Goal: Task Accomplishment & Management: Use online tool/utility

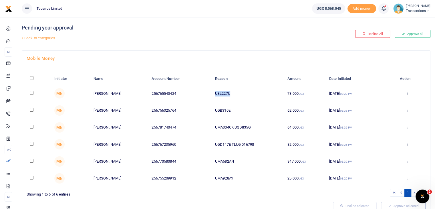
drag, startPoint x: 215, startPoint y: 93, endPoint x: 249, endPoint y: 92, distance: 34.0
click at [249, 92] on td "UBL227U" at bounding box center [248, 93] width 72 height 17
copy td "UBL227U"
click at [31, 91] on input "checkbox" at bounding box center [32, 93] width 4 height 4
checkbox input "true"
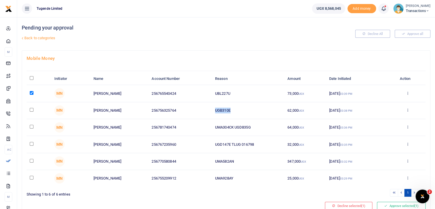
drag, startPoint x: 215, startPoint y: 109, endPoint x: 255, endPoint y: 108, distance: 40.9
click at [255, 108] on td "UGB310E" at bounding box center [248, 110] width 72 height 17
copy td "UGB310E"
click at [32, 108] on input "checkbox" at bounding box center [32, 110] width 4 height 4
checkbox input "true"
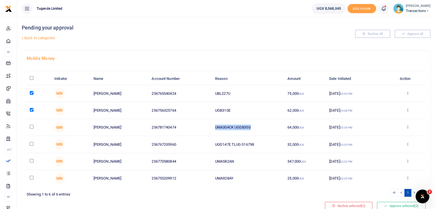
drag, startPoint x: 215, startPoint y: 126, endPoint x: 265, endPoint y: 123, distance: 50.5
click at [265, 123] on td "UMA304CK UGD835G" at bounding box center [248, 127] width 72 height 17
copy td "UMA304CK UGD835G"
click at [31, 125] on input "checkbox" at bounding box center [32, 127] width 4 height 4
checkbox input "true"
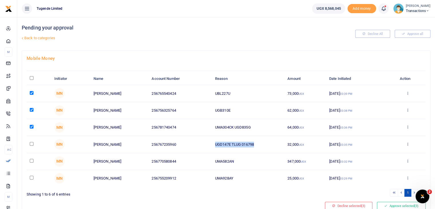
drag, startPoint x: 214, startPoint y: 142, endPoint x: 273, endPoint y: 143, distance: 58.6
click at [273, 143] on td "UGD147E TLUG 016798" at bounding box center [248, 144] width 72 height 17
copy td "UGD147E TLUG 016798"
click at [32, 143] on input "checkbox" at bounding box center [32, 144] width 4 height 4
checkbox input "true"
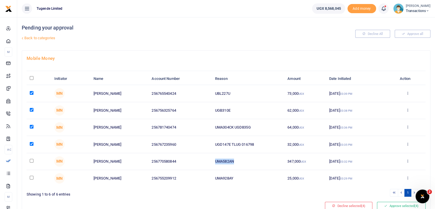
drag, startPoint x: 212, startPoint y: 161, endPoint x: 255, endPoint y: 160, distance: 42.6
click at [255, 160] on td "UMA582AN" at bounding box center [248, 161] width 72 height 17
copy td "UMA582AN"
drag, startPoint x: 215, startPoint y: 178, endPoint x: 256, endPoint y: 174, distance: 41.5
click at [256, 174] on td "UMA928AY" at bounding box center [248, 178] width 72 height 17
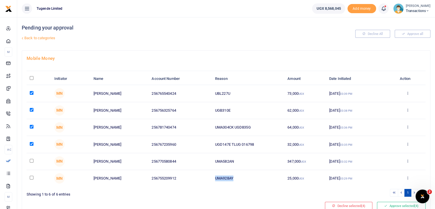
copy td "UMA928AY"
click at [32, 177] on input "checkbox" at bounding box center [32, 178] width 4 height 4
checkbox input "true"
click at [282, 197] on div "Mobile Money Initiator Name Account Number Reason Amount Date Initiated Action …" at bounding box center [226, 133] width 408 height 164
click at [392, 205] on button "Approve selected (5)" at bounding box center [401, 206] width 49 height 8
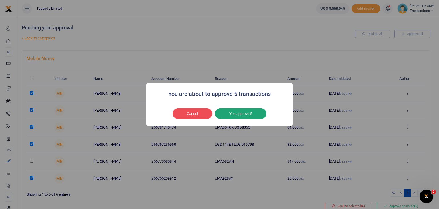
click at [256, 115] on button "Yes approve 5" at bounding box center [240, 113] width 51 height 11
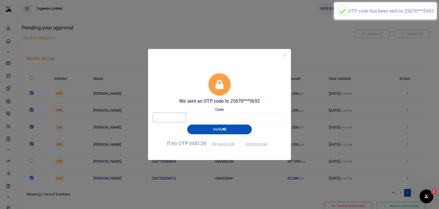
click at [168, 119] on input "text" at bounding box center [169, 117] width 33 height 10
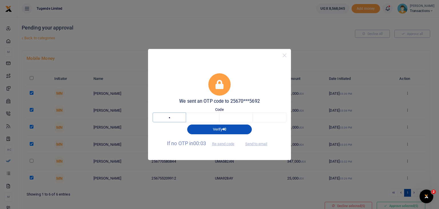
type input "8"
type input "3"
type input "9"
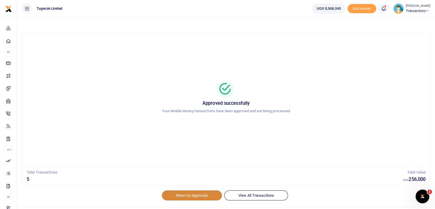
click at [185, 195] on link "Return to Approvals" at bounding box center [192, 195] width 60 height 10
